Goal: Information Seeking & Learning: Learn about a topic

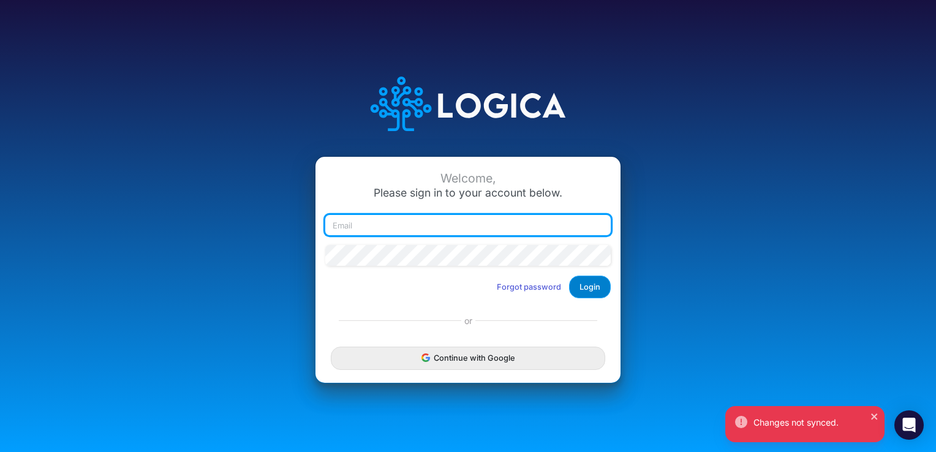
type input "[PERSON_NAME][EMAIL_ADDRESS][PERSON_NAME][DOMAIN_NAME]"
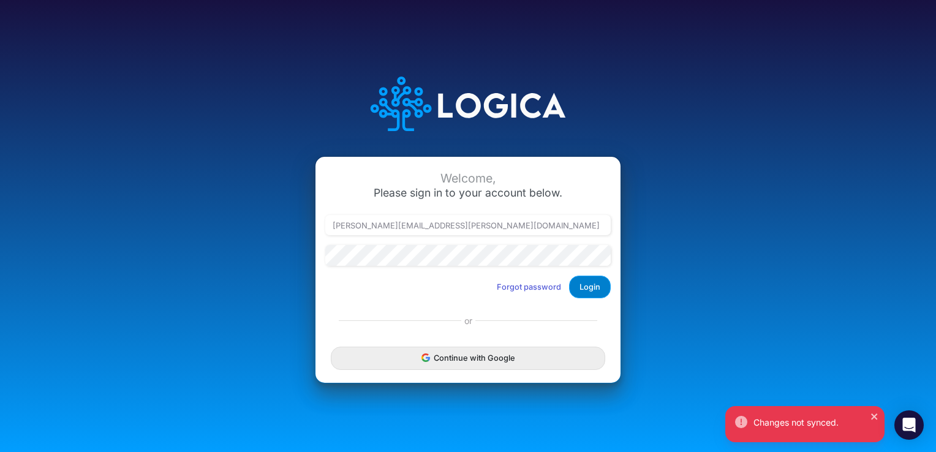
click at [592, 286] on button "Login" at bounding box center [590, 287] width 42 height 23
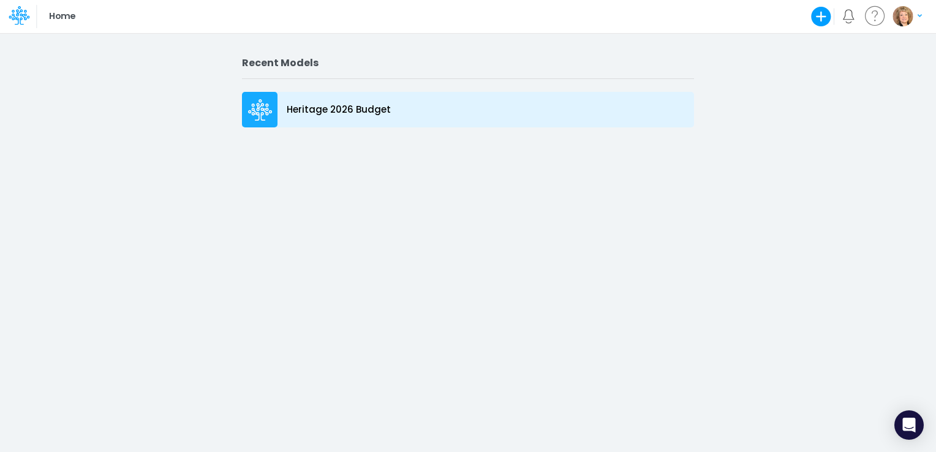
click at [304, 109] on p "Heritage 2026 Budget" at bounding box center [339, 110] width 104 height 14
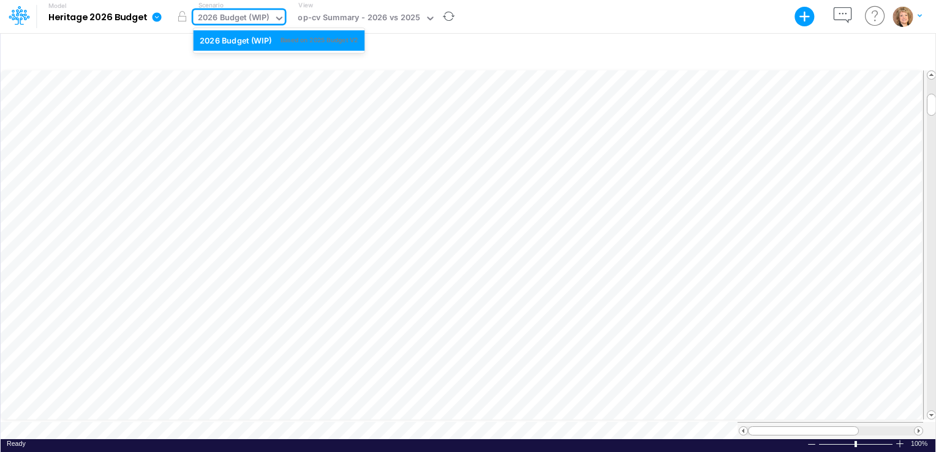
click at [276, 14] on icon at bounding box center [279, 18] width 11 height 11
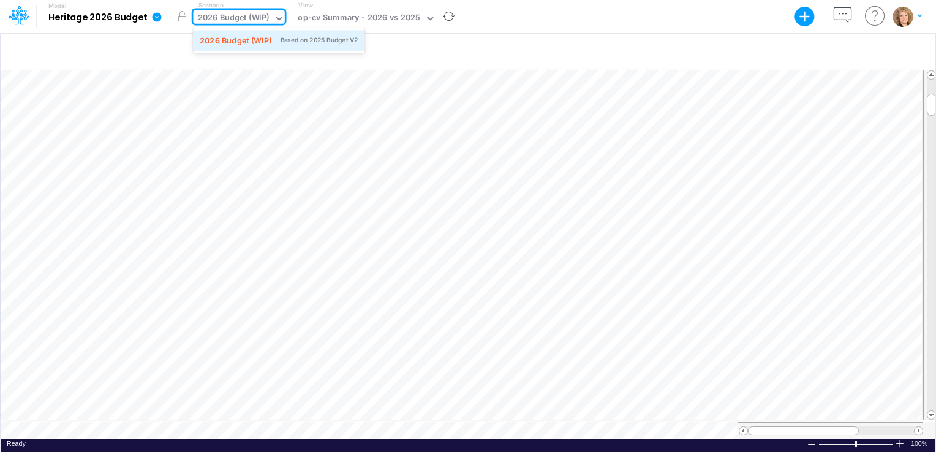
click at [260, 40] on div "2026 Budget (WIP)" at bounding box center [236, 40] width 72 height 12
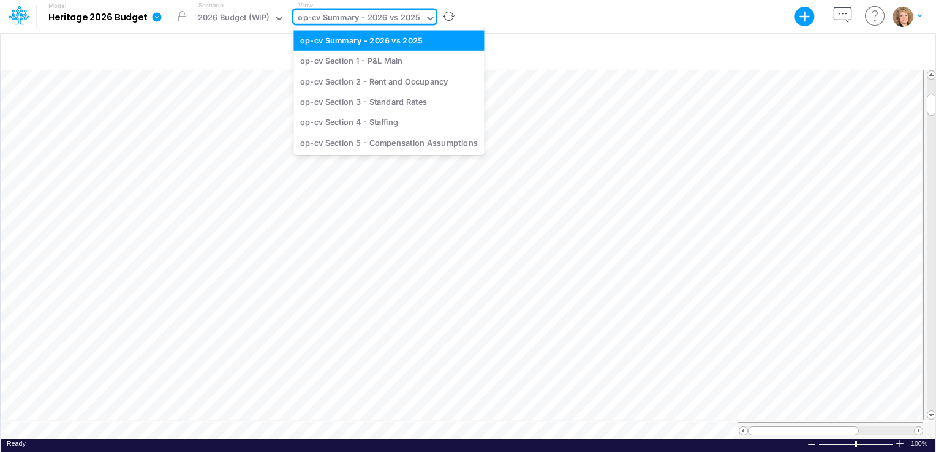
click at [427, 17] on icon at bounding box center [429, 18] width 11 height 11
click at [358, 119] on div "op-cv Section 4 - Staffing" at bounding box center [388, 122] width 190 height 20
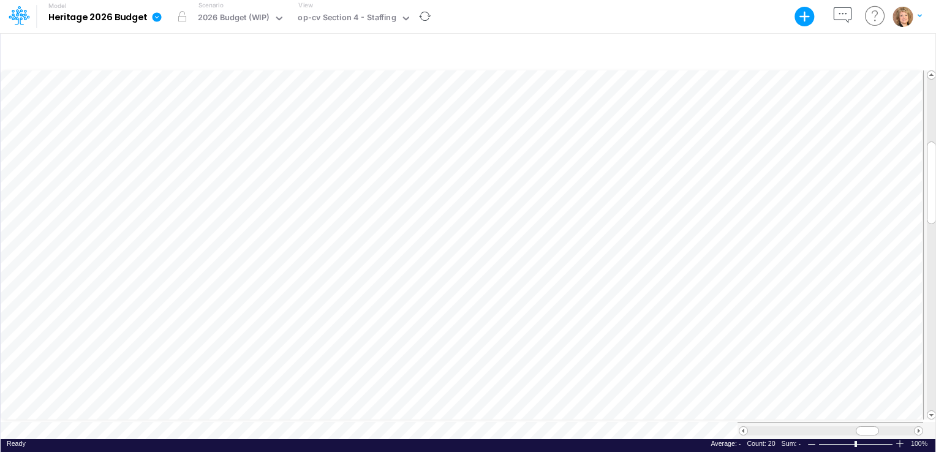
scroll to position [6, 1]
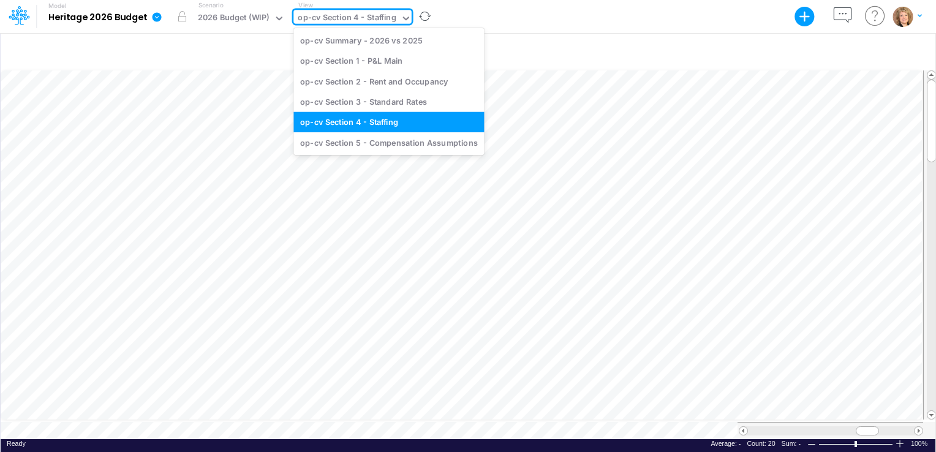
click at [404, 16] on icon at bounding box center [405, 18] width 11 height 11
click at [381, 140] on div "op-cv Section 5 - Compensation Assumptions" at bounding box center [388, 142] width 190 height 20
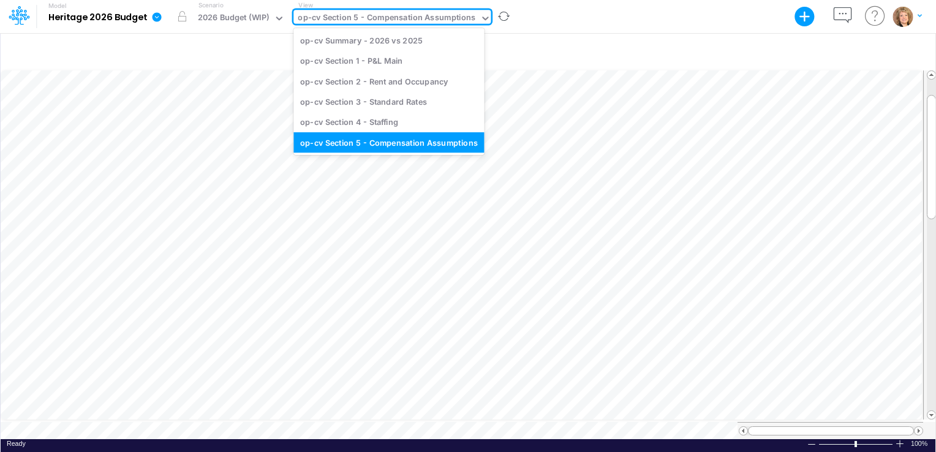
click at [480, 17] on icon at bounding box center [484, 18] width 11 height 11
click at [424, 56] on div "op-cv Section 1 - P&L Main" at bounding box center [388, 61] width 190 height 20
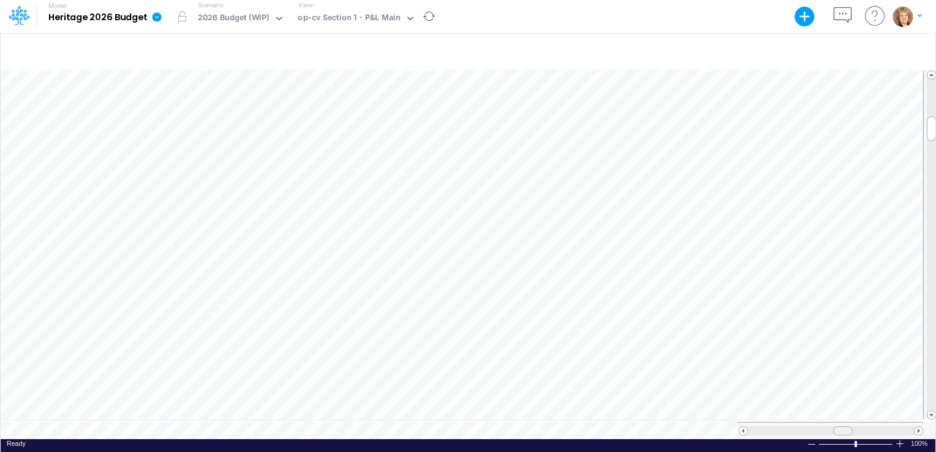
scroll to position [6, 0]
drag, startPoint x: 840, startPoint y: 423, endPoint x: 873, endPoint y: 423, distance: 33.1
click at [873, 427] on span at bounding box center [875, 431] width 8 height 8
drag, startPoint x: 877, startPoint y: 424, endPoint x: 885, endPoint y: 424, distance: 8.0
click at [885, 427] on span at bounding box center [885, 431] width 8 height 8
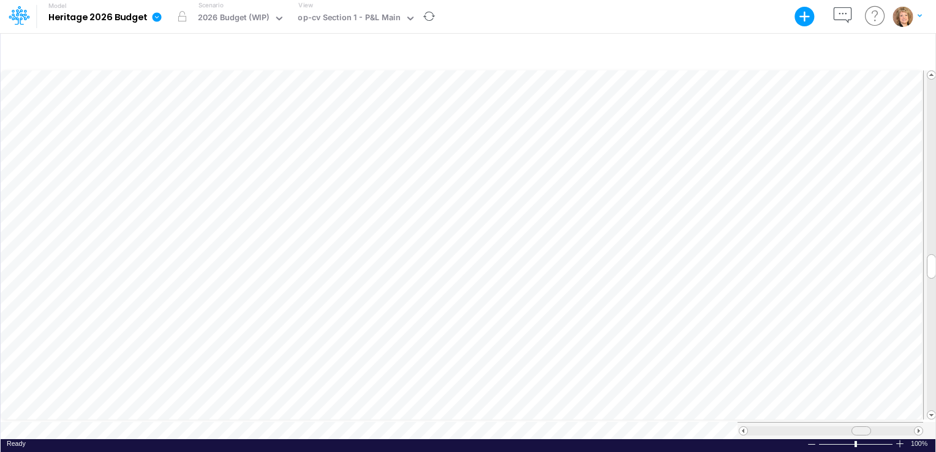
drag, startPoint x: 885, startPoint y: 421, endPoint x: 862, endPoint y: 426, distance: 23.7
click at [862, 427] on span at bounding box center [861, 431] width 8 height 8
drag, startPoint x: 822, startPoint y: 423, endPoint x: 806, endPoint y: 427, distance: 17.1
click at [806, 427] on div at bounding box center [803, 430] width 111 height 9
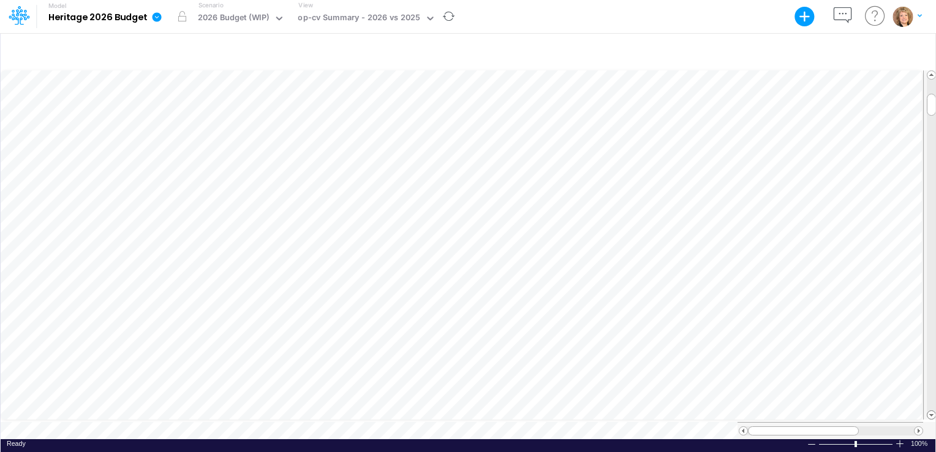
click at [931, 413] on span at bounding box center [931, 415] width 8 height 8
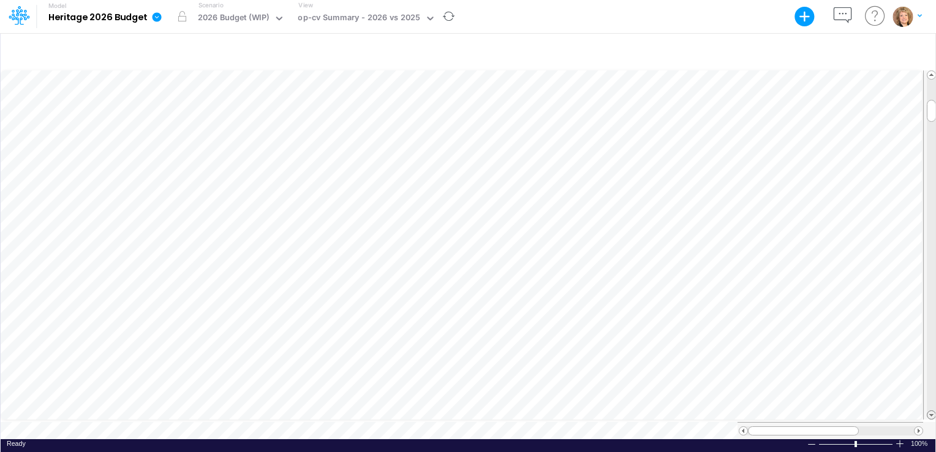
click at [931, 413] on span at bounding box center [931, 415] width 8 height 8
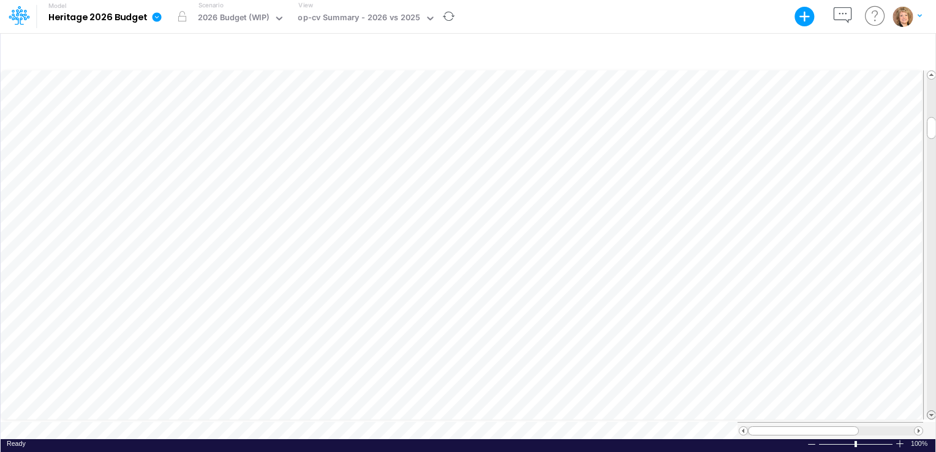
click at [931, 413] on span at bounding box center [931, 415] width 8 height 8
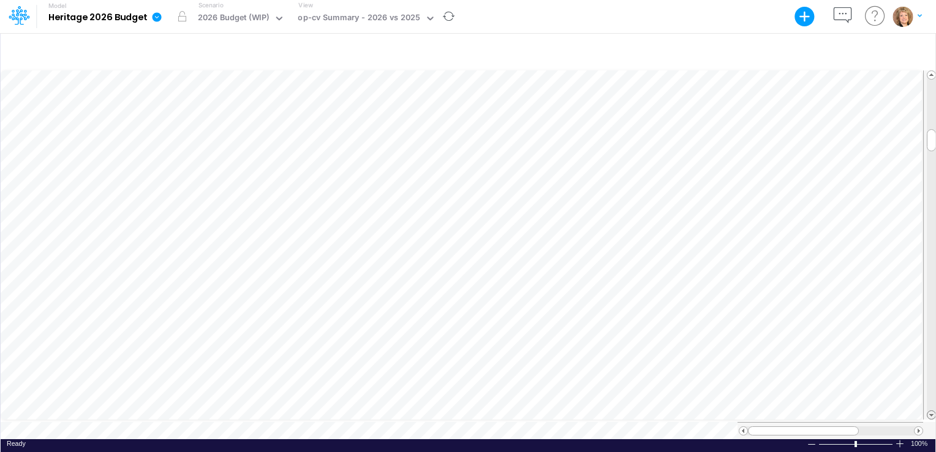
click at [931, 413] on span at bounding box center [931, 415] width 8 height 8
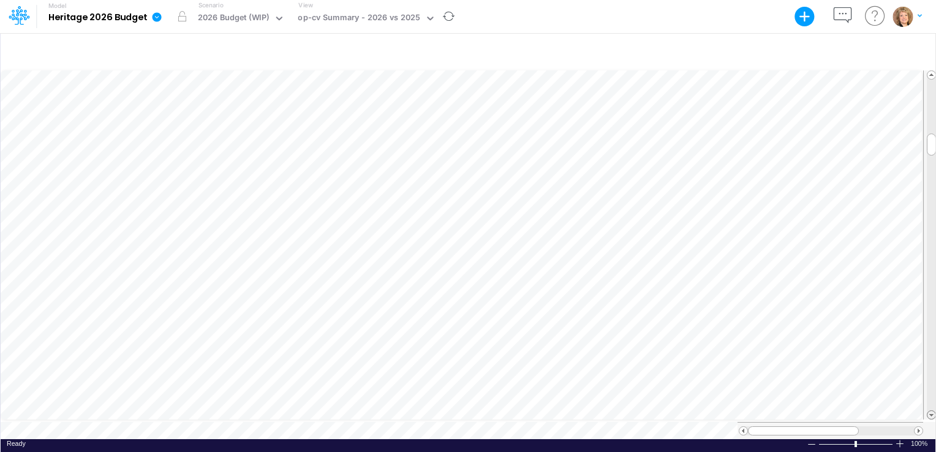
click at [931, 413] on span at bounding box center [931, 415] width 8 height 8
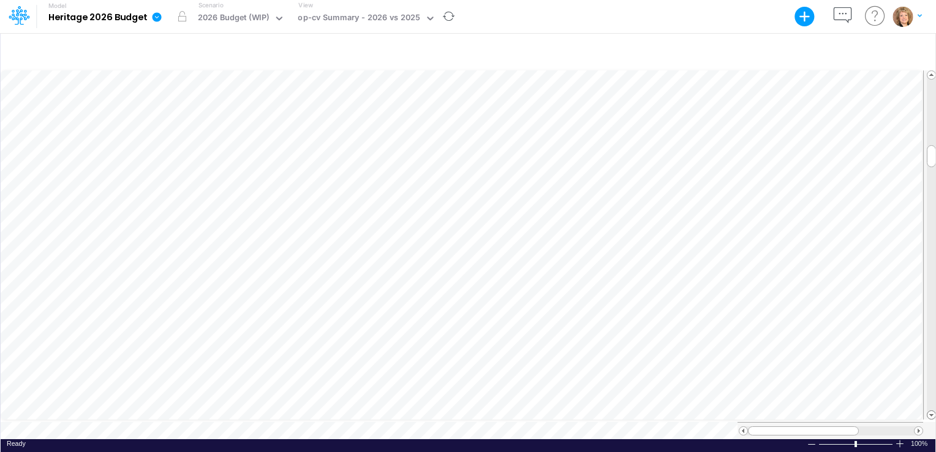
click at [931, 413] on span at bounding box center [931, 415] width 8 height 8
click at [931, 411] on span at bounding box center [931, 415] width 8 height 8
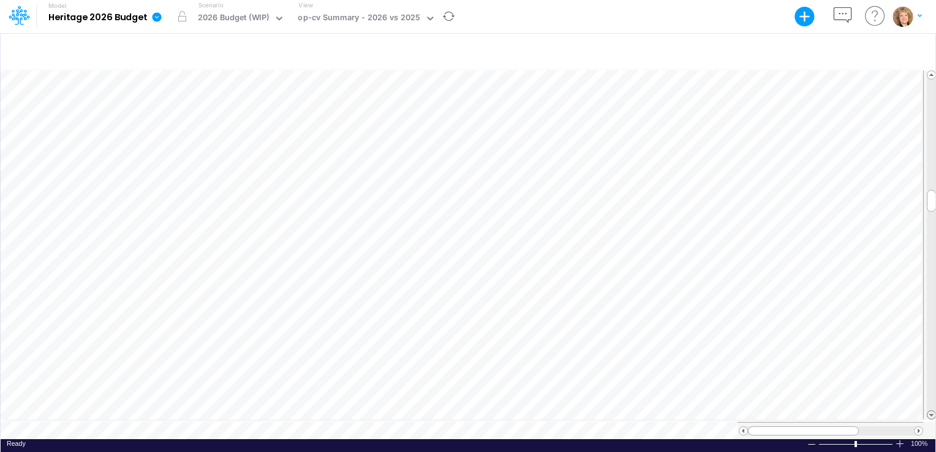
click at [931, 411] on span at bounding box center [931, 415] width 8 height 8
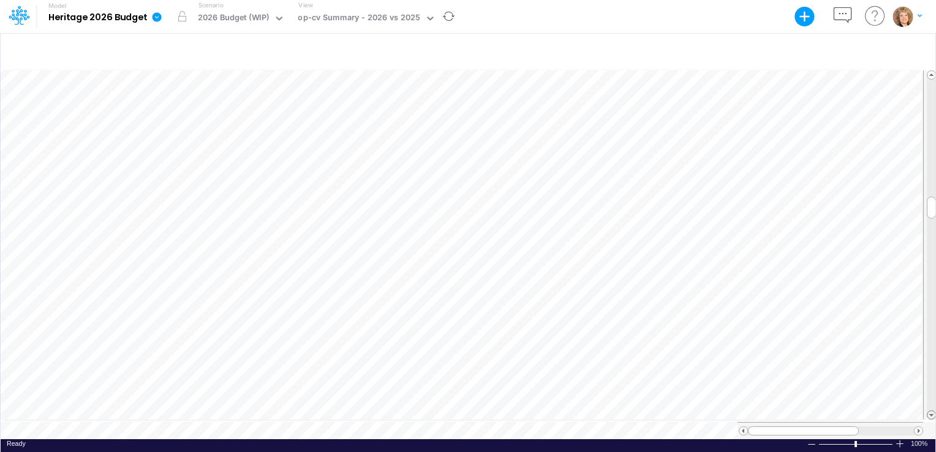
click at [931, 411] on span at bounding box center [931, 415] width 8 height 8
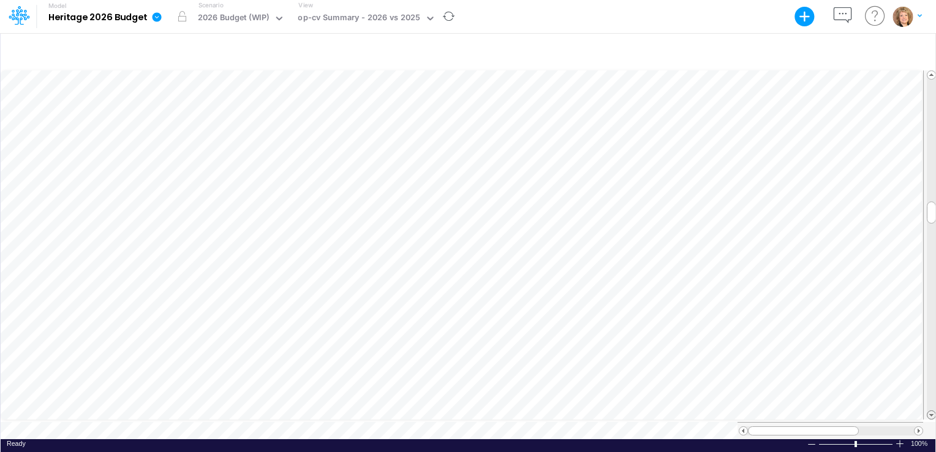
click at [931, 411] on span at bounding box center [931, 415] width 8 height 8
click at [935, 410] on div "+ - Created with Highcharts 10.3.2 Paste Cut Copy AutoFill Ready 100% Sum: null…" at bounding box center [468, 241] width 936 height 419
click at [933, 411] on span at bounding box center [931, 415] width 8 height 8
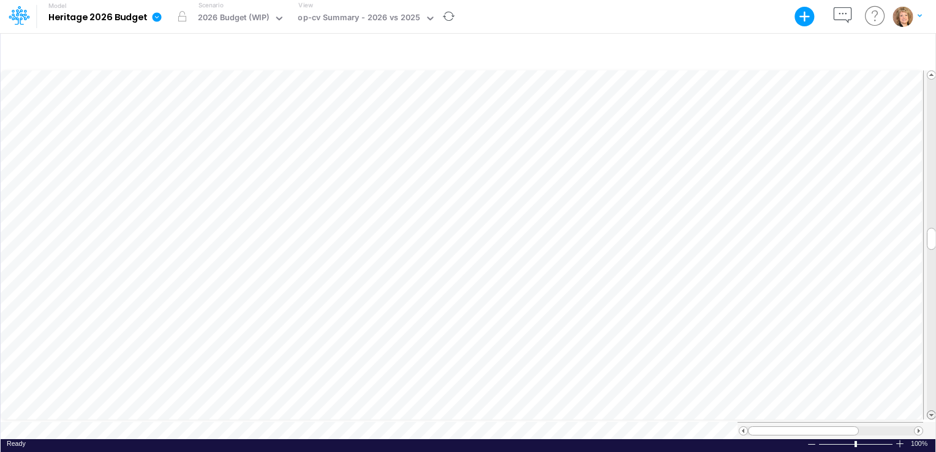
click at [933, 411] on span at bounding box center [931, 415] width 8 height 8
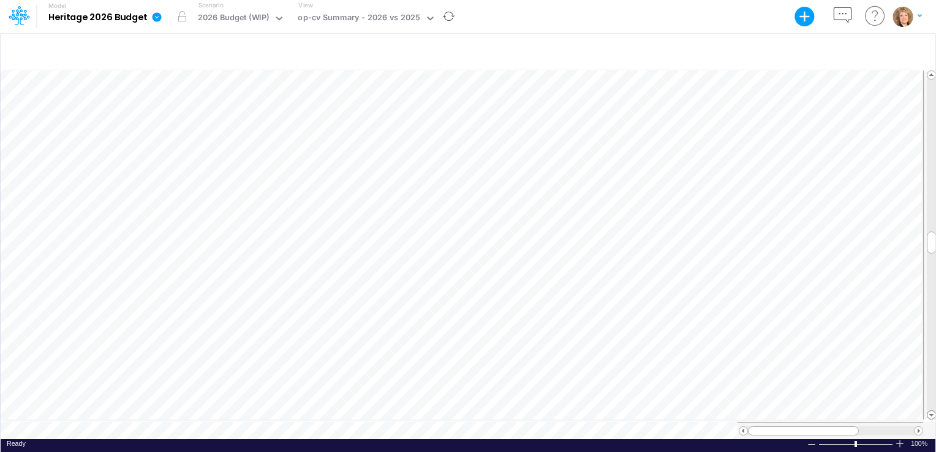
click at [933, 411] on span at bounding box center [931, 415] width 8 height 8
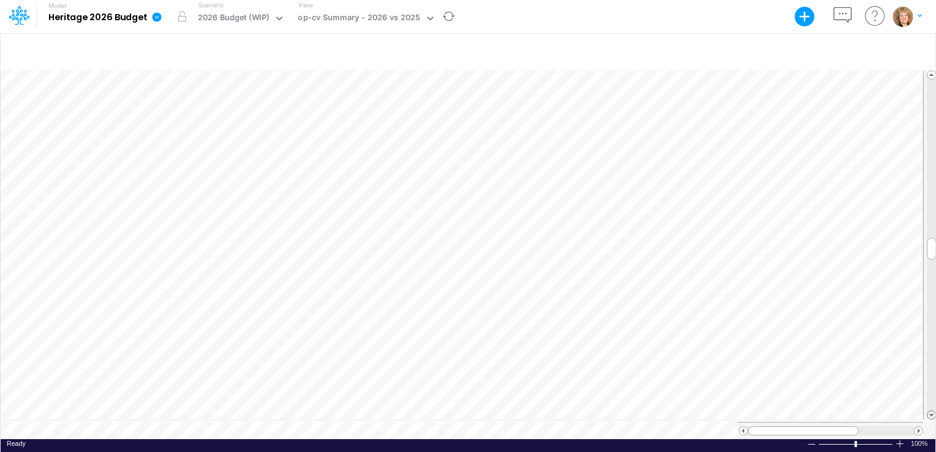
click at [933, 411] on span at bounding box center [931, 415] width 8 height 8
click at [930, 414] on span at bounding box center [931, 415] width 8 height 8
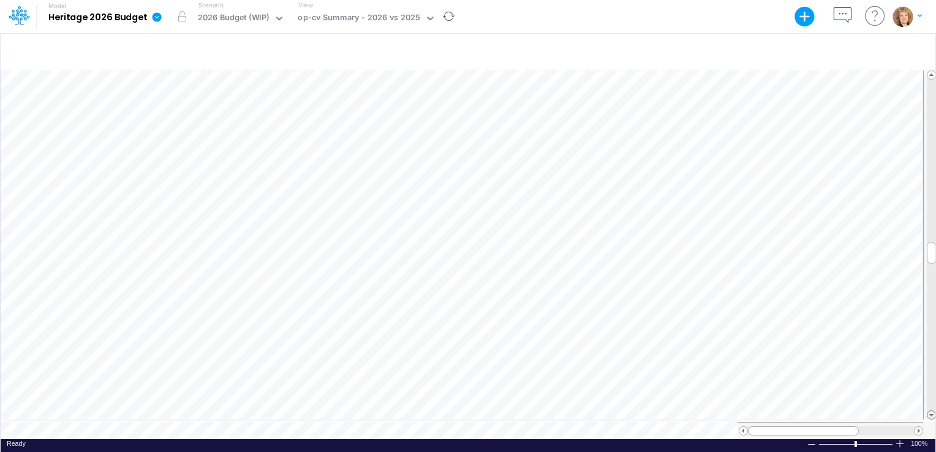
click at [930, 414] on span at bounding box center [931, 415] width 8 height 8
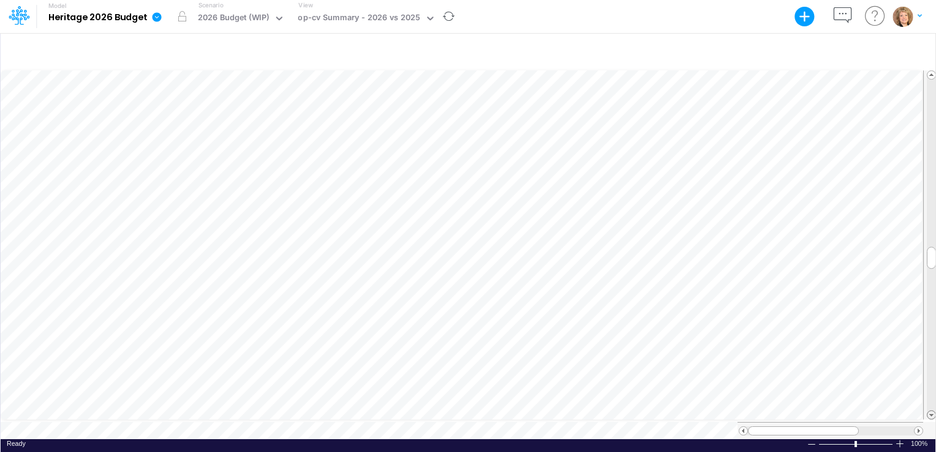
click at [930, 414] on span at bounding box center [931, 415] width 8 height 8
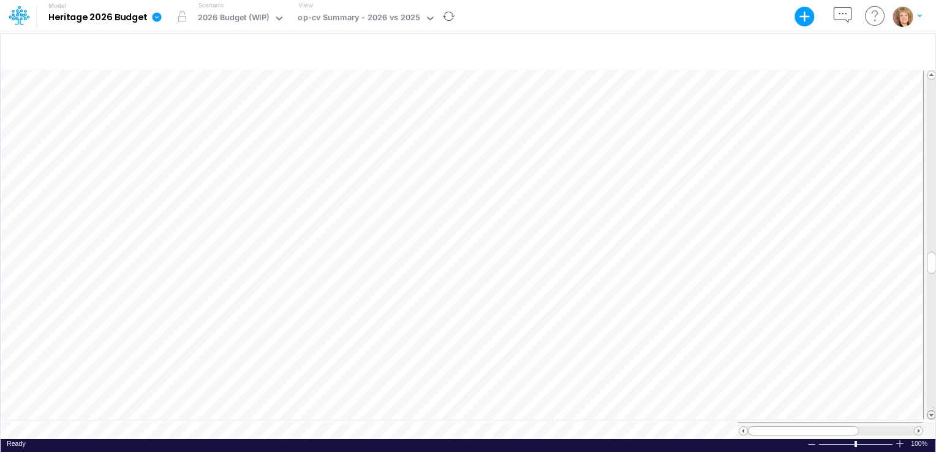
click at [930, 414] on span at bounding box center [931, 415] width 8 height 8
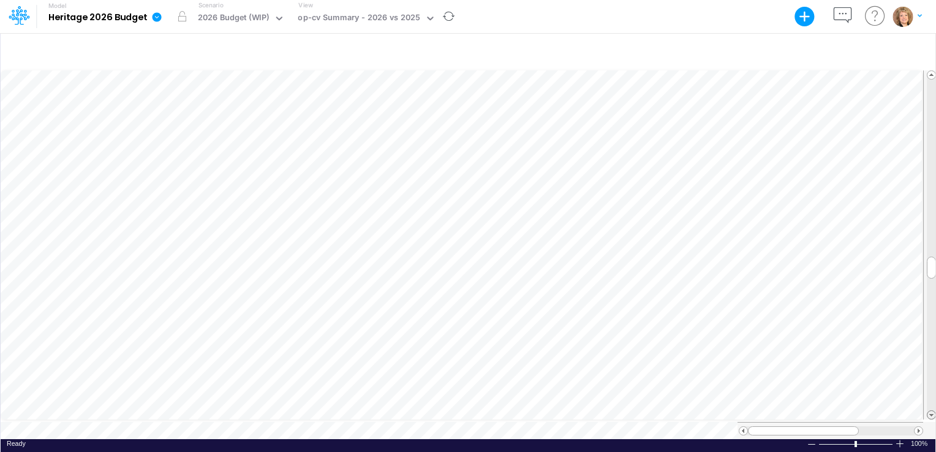
click at [930, 414] on span at bounding box center [931, 415] width 8 height 8
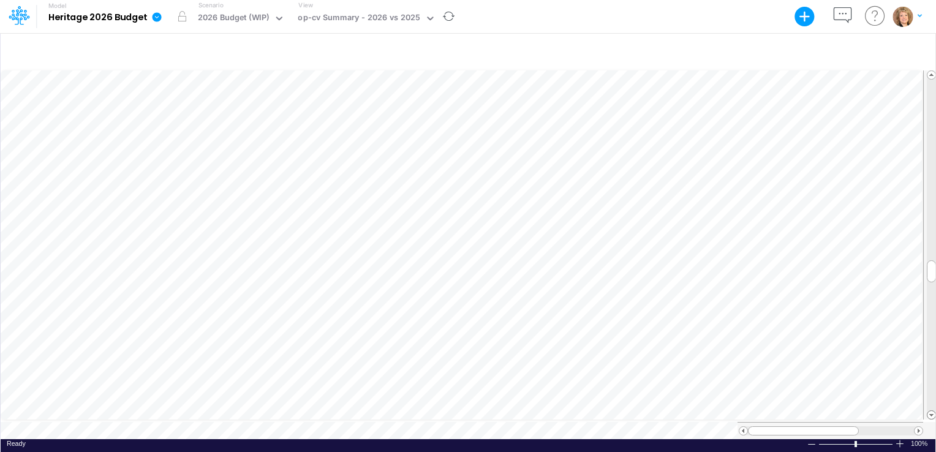
click at [930, 414] on span at bounding box center [931, 415] width 8 height 8
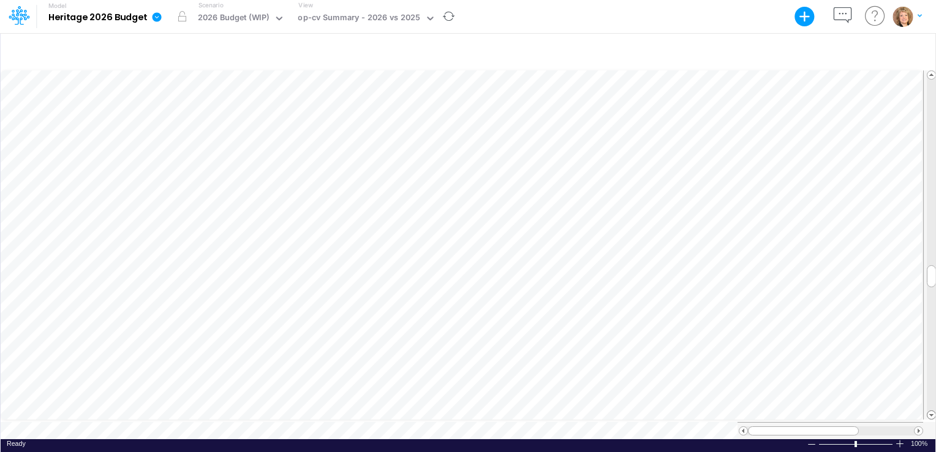
click at [930, 414] on span at bounding box center [931, 415] width 8 height 8
click at [935, 416] on html "Model Heritage 2026 Budget Export Excel Scenario 2026 Budget (WIP) View op-cv S…" at bounding box center [468, 226] width 936 height 452
click at [931, 414] on span at bounding box center [931, 415] width 8 height 8
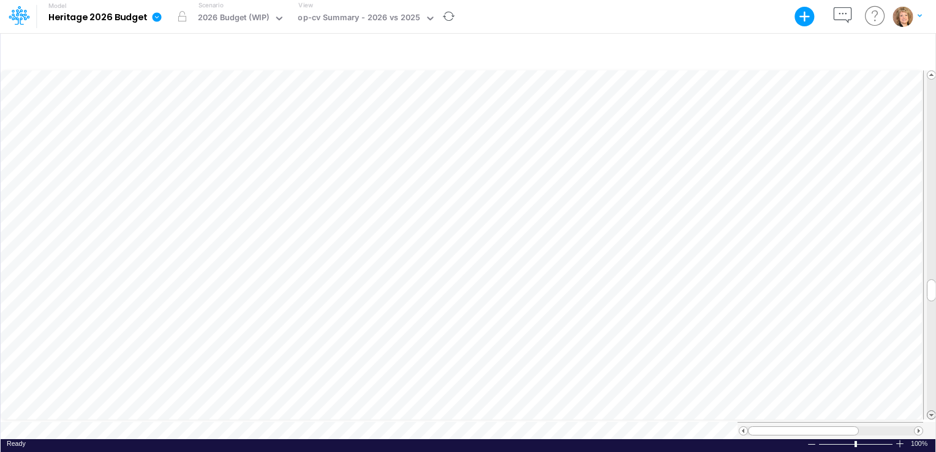
click at [931, 414] on span at bounding box center [931, 415] width 8 height 8
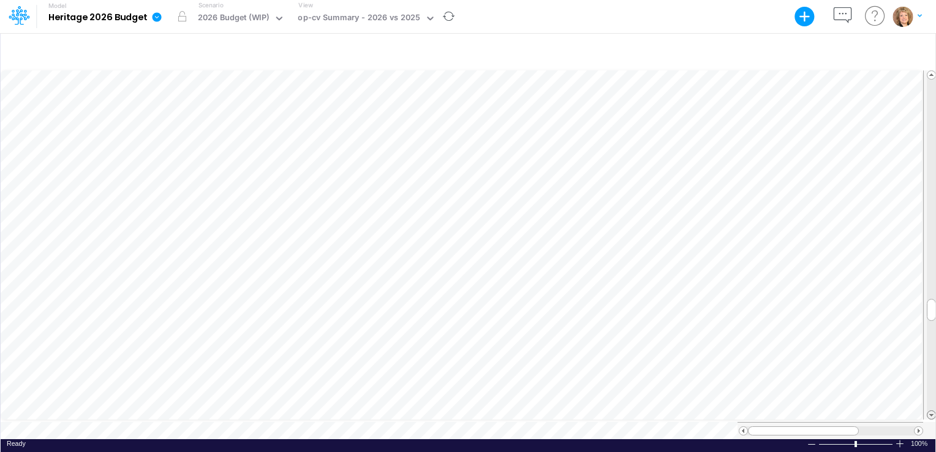
click at [931, 414] on span at bounding box center [931, 415] width 8 height 8
click at [932, 413] on span at bounding box center [931, 415] width 8 height 8
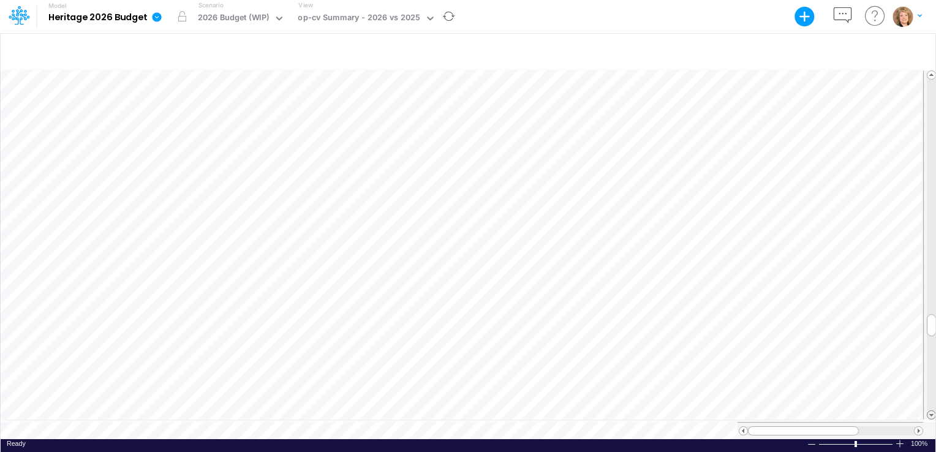
click at [932, 413] on span at bounding box center [931, 415] width 8 height 8
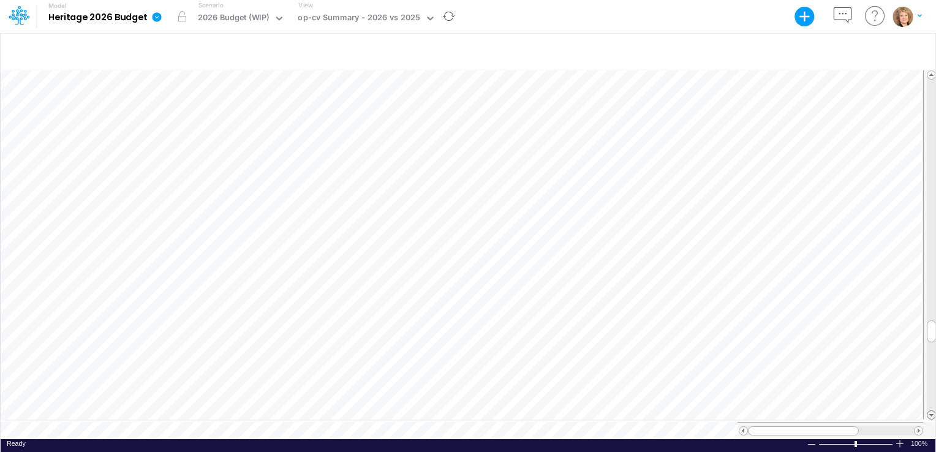
click at [932, 413] on span at bounding box center [931, 415] width 8 height 8
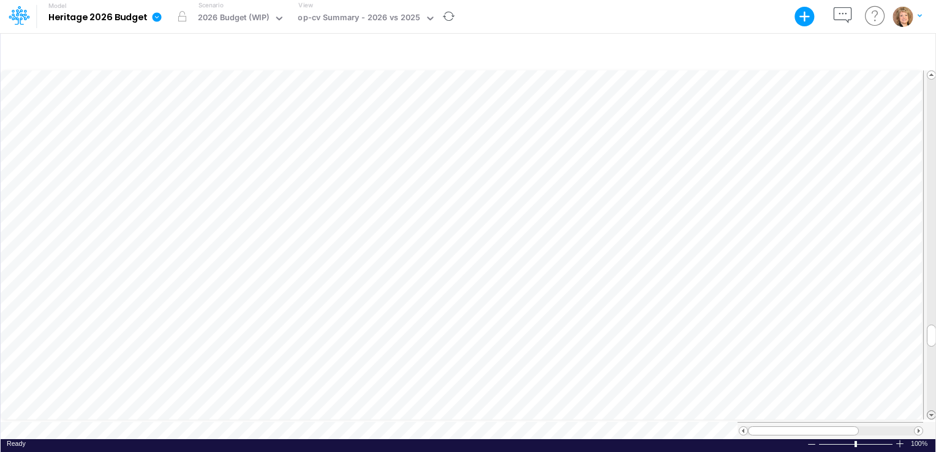
click at [932, 413] on span at bounding box center [931, 415] width 8 height 8
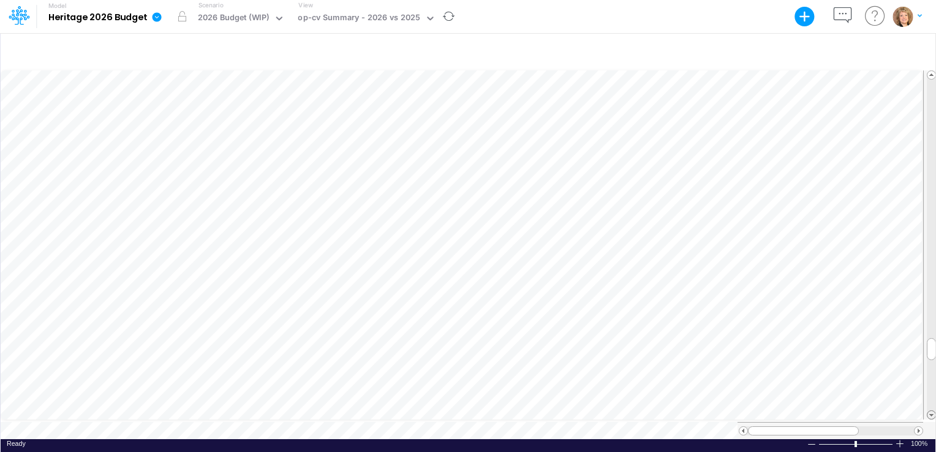
click at [932, 413] on span at bounding box center [931, 415] width 8 height 8
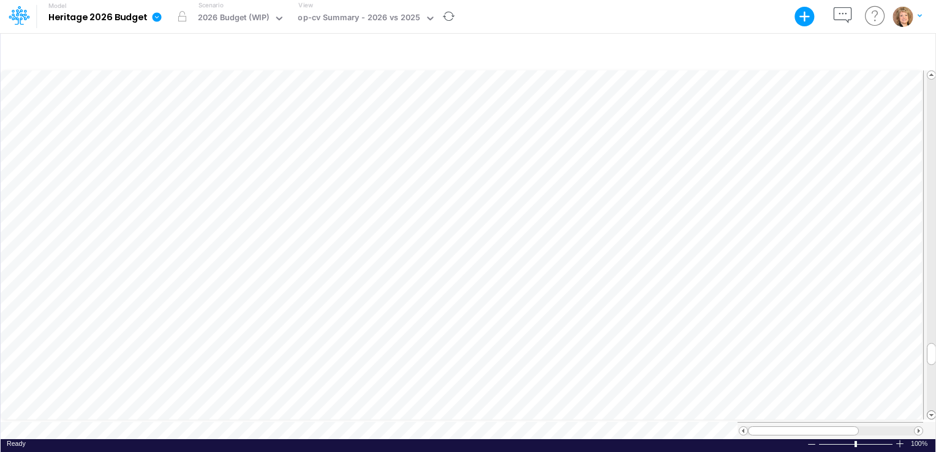
click at [932, 413] on span at bounding box center [931, 415] width 8 height 8
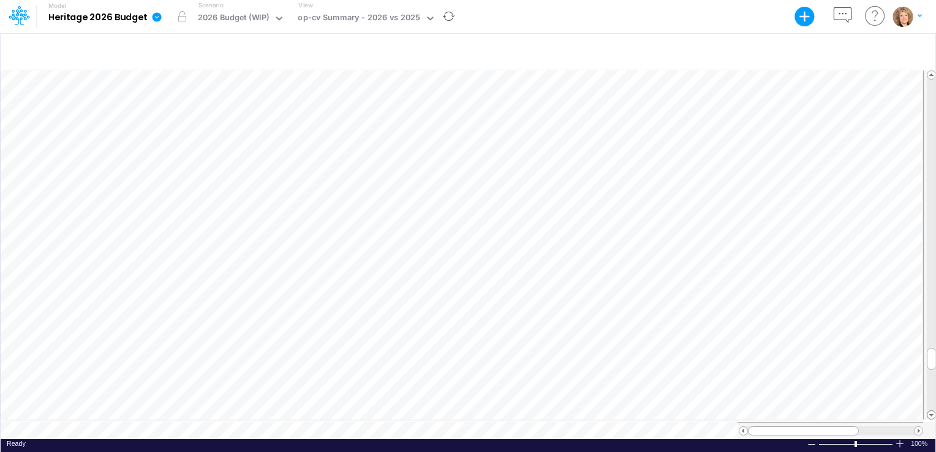
click at [932, 413] on span at bounding box center [931, 415] width 8 height 8
